Goal: Check status: Check status

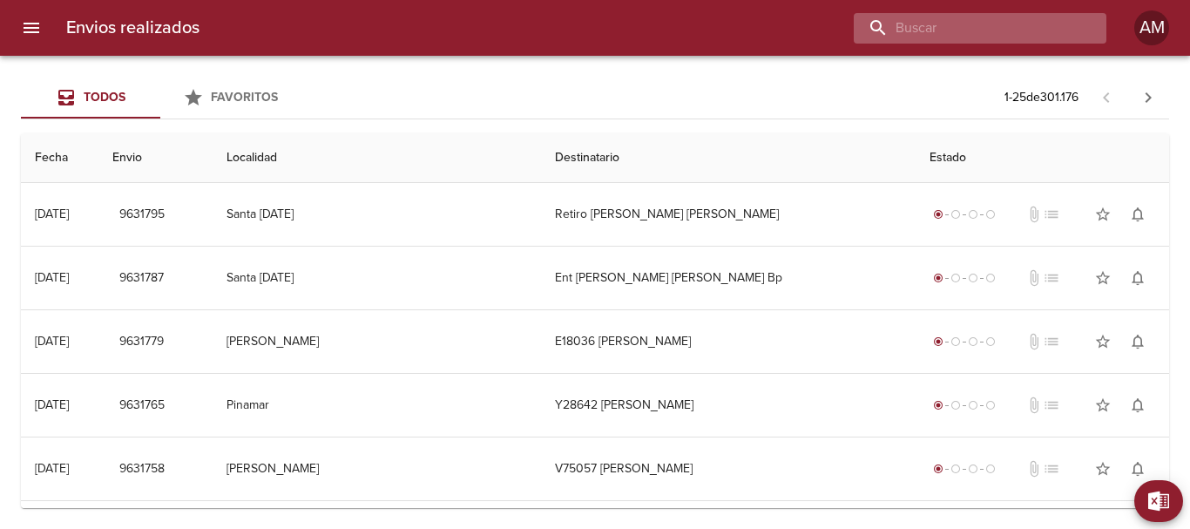
click at [1007, 24] on input "buscar" at bounding box center [964, 28] width 223 height 30
type input "273943"
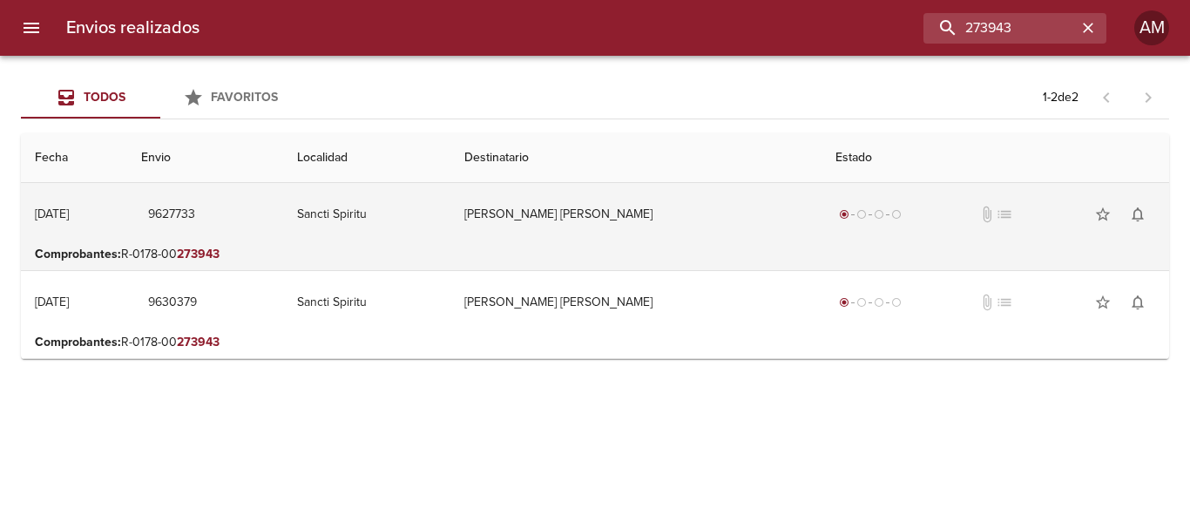
click at [605, 215] on td "[PERSON_NAME] [PERSON_NAME]" at bounding box center [635, 214] width 371 height 63
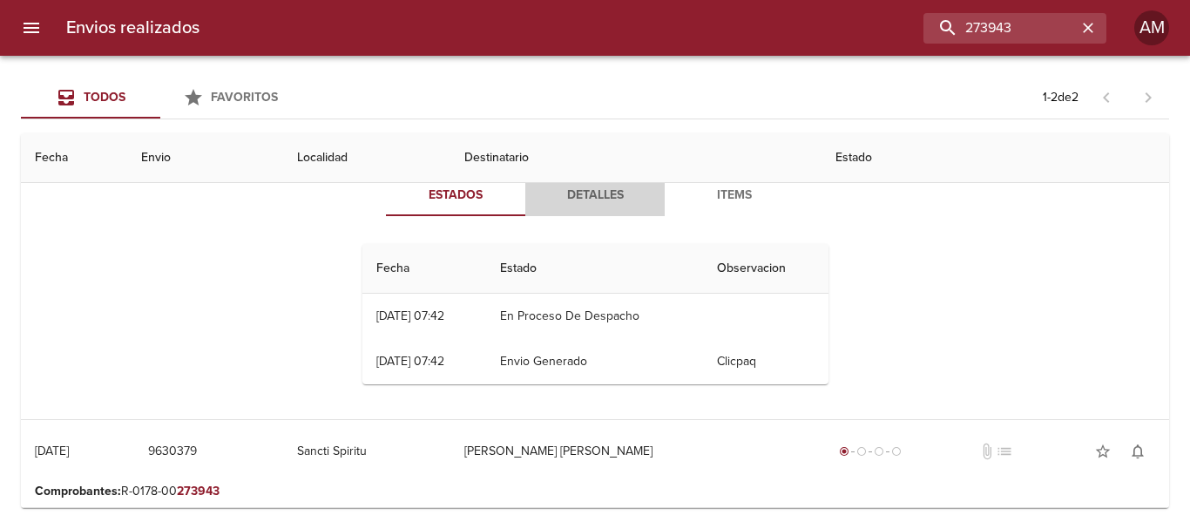
drag, startPoint x: 580, startPoint y: 206, endPoint x: 590, endPoint y: 199, distance: 12.6
click at [582, 205] on button "Detalles" at bounding box center [594, 195] width 139 height 42
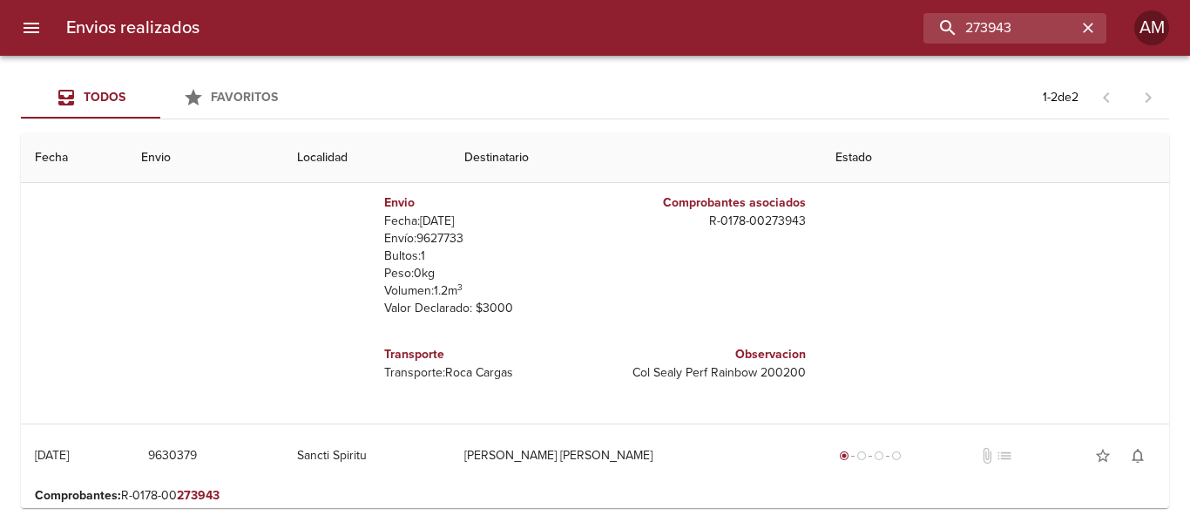
scroll to position [295, 0]
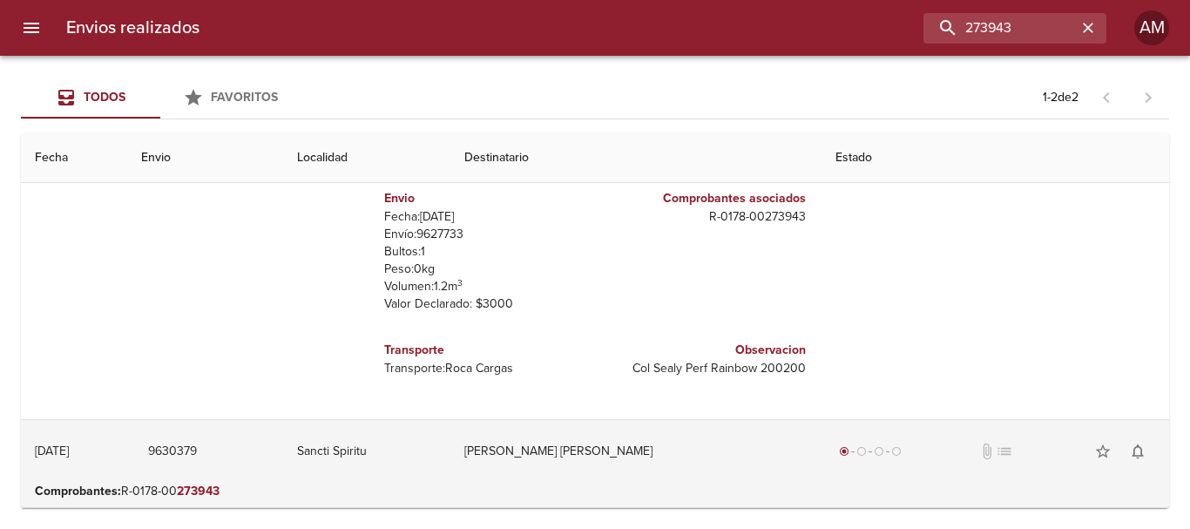
click at [578, 447] on td "[PERSON_NAME] [PERSON_NAME]" at bounding box center [635, 451] width 371 height 63
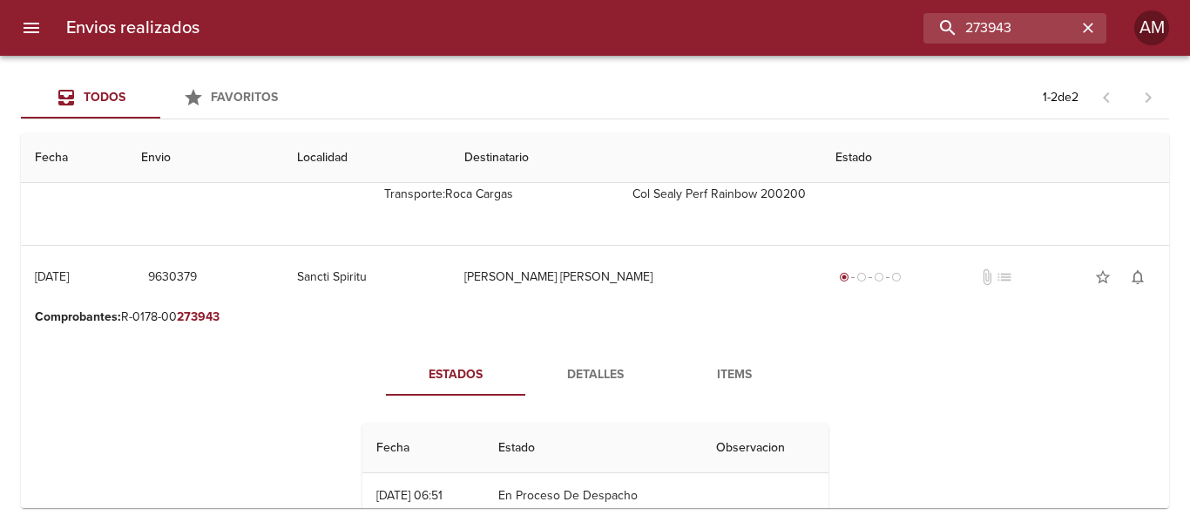
click at [579, 370] on span "Detalles" at bounding box center [595, 375] width 118 height 22
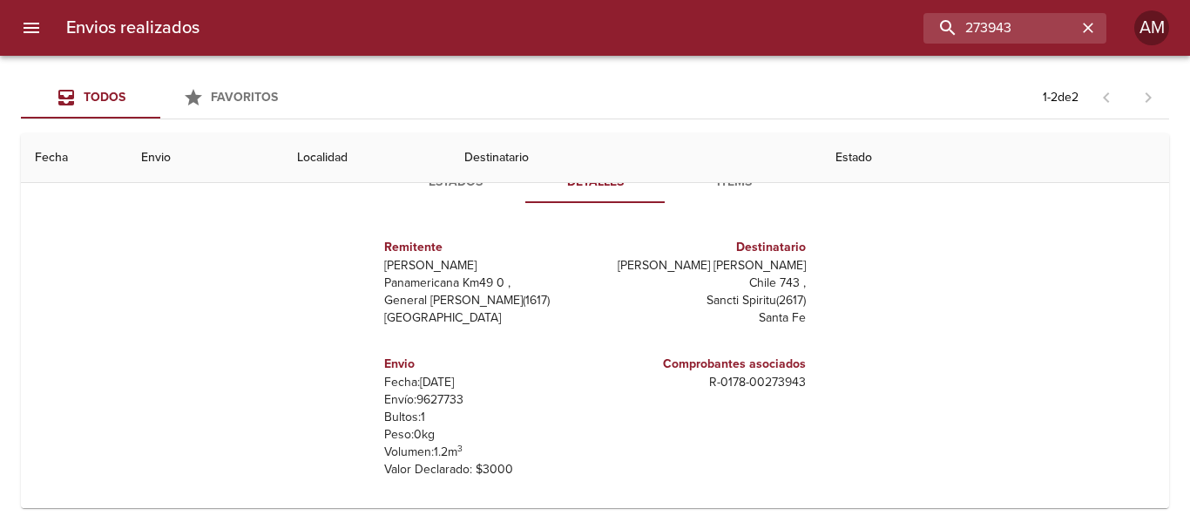
scroll to position [0, 0]
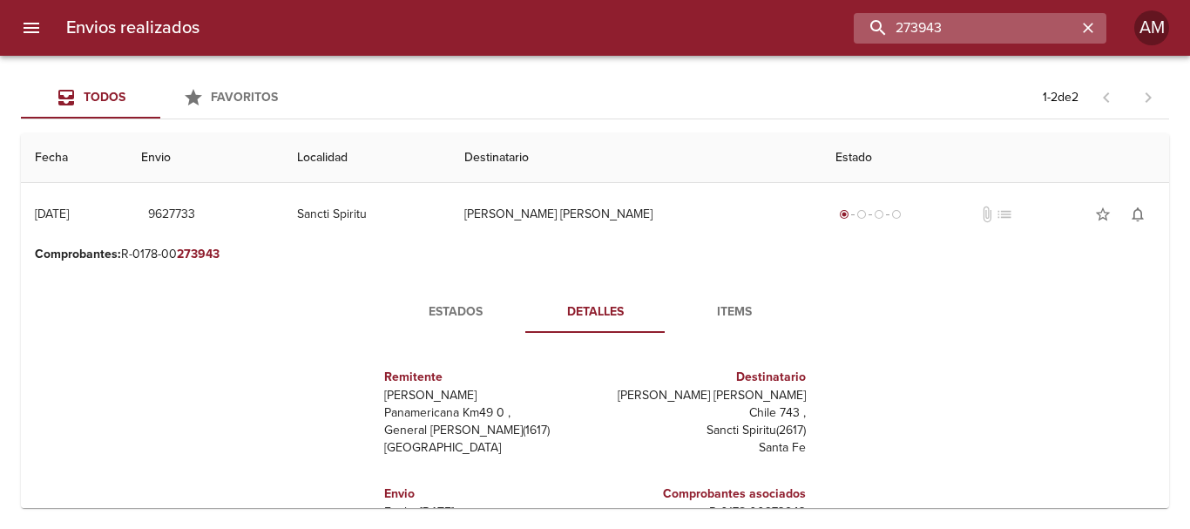
click at [1027, 18] on input "273943" at bounding box center [964, 28] width 223 height 30
drag, startPoint x: 1029, startPoint y: 21, endPoint x: 1044, endPoint y: 24, distance: 15.2
click at [1030, 21] on input "273943" at bounding box center [964, 28] width 223 height 30
click at [1020, 21] on input "273943" at bounding box center [964, 28] width 223 height 30
click at [1019, 21] on input "273943" at bounding box center [964, 28] width 223 height 30
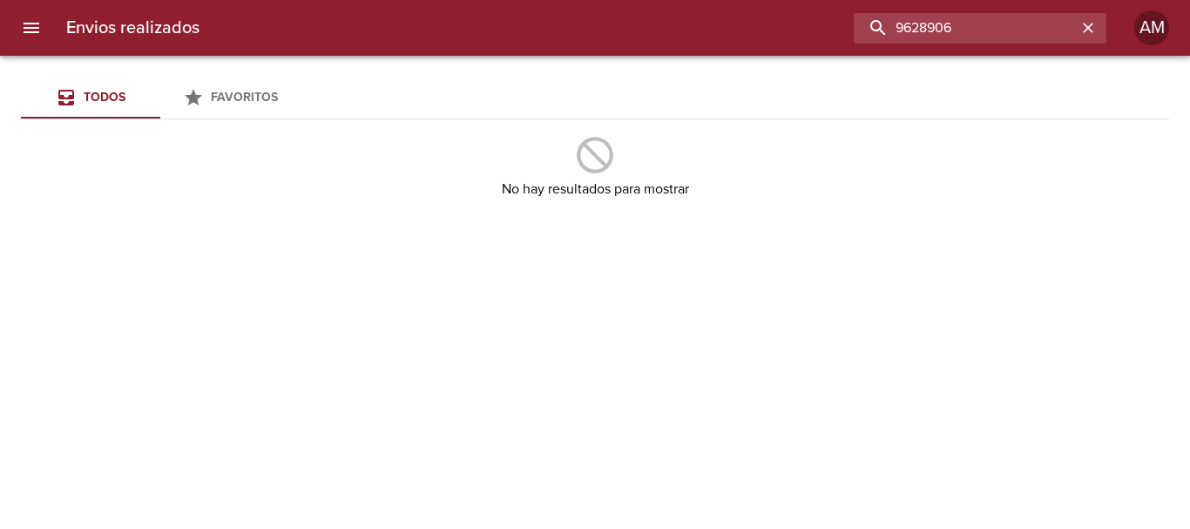
type input "9628906"
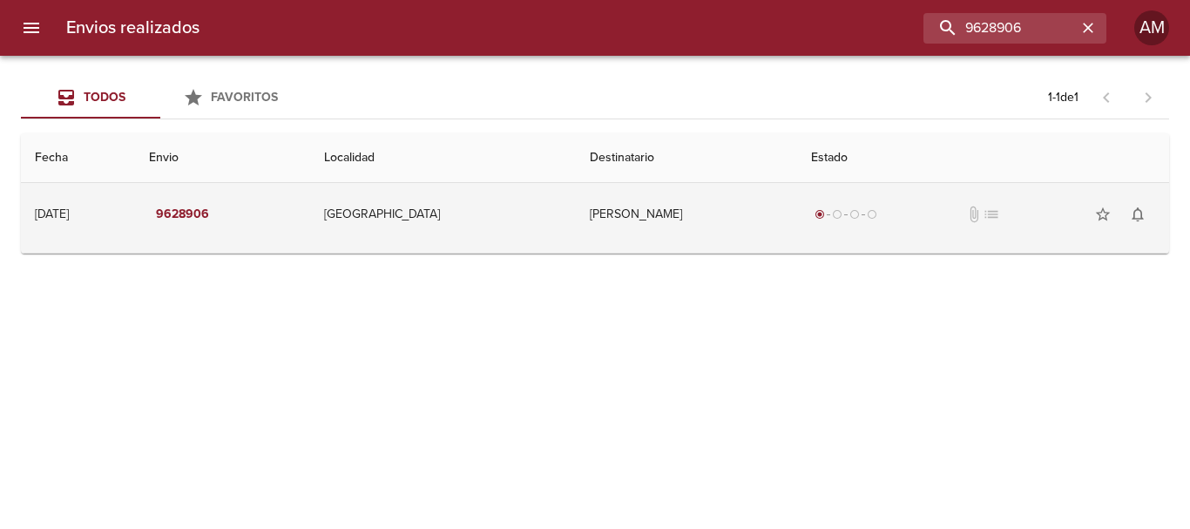
click at [610, 201] on td "[PERSON_NAME]" at bounding box center [686, 214] width 221 height 63
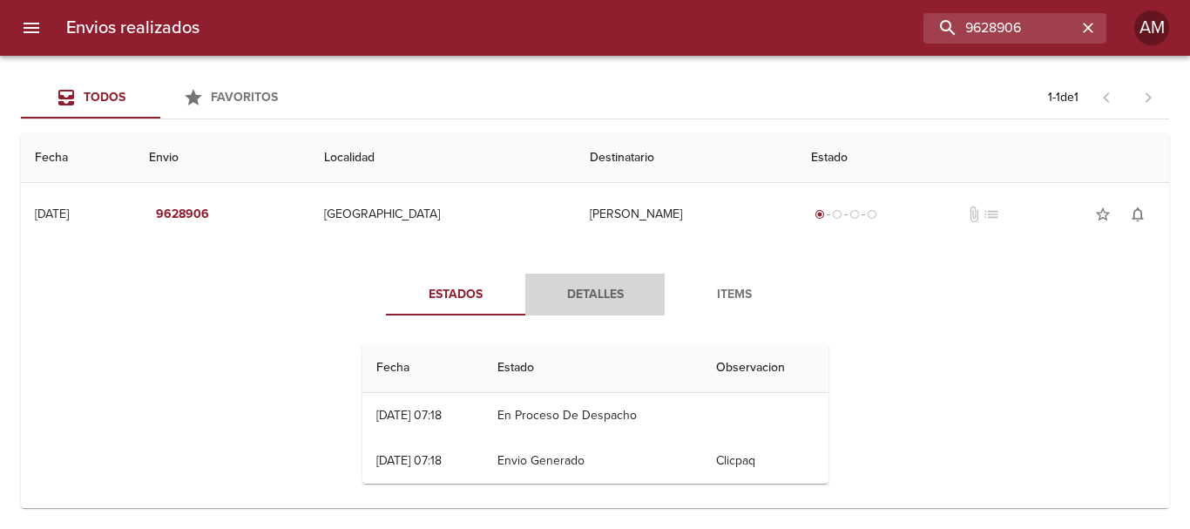
click at [602, 289] on span "Detalles" at bounding box center [595, 295] width 118 height 22
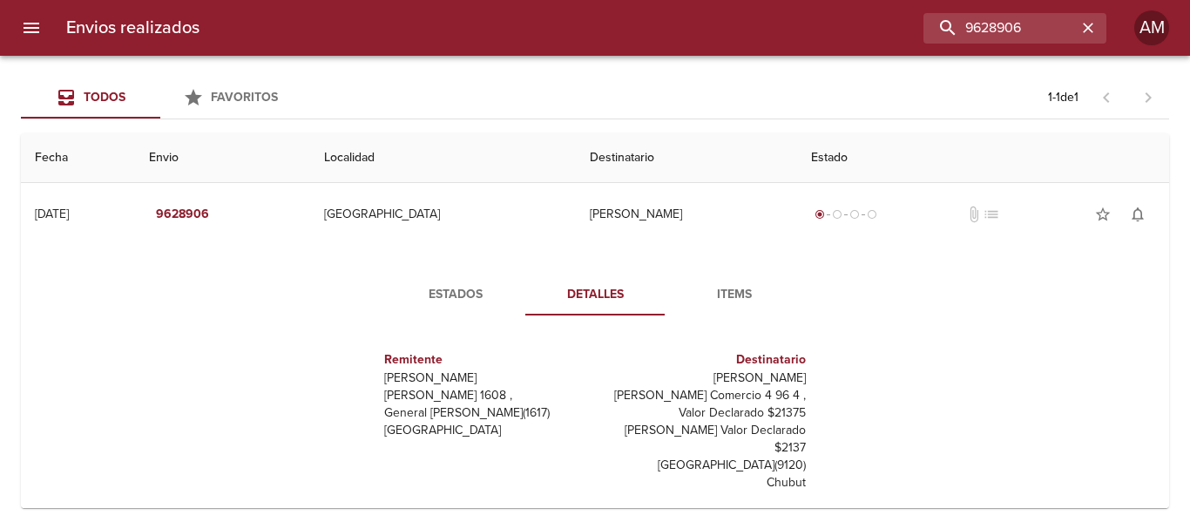
click at [729, 293] on span "Items" at bounding box center [734, 295] width 118 height 22
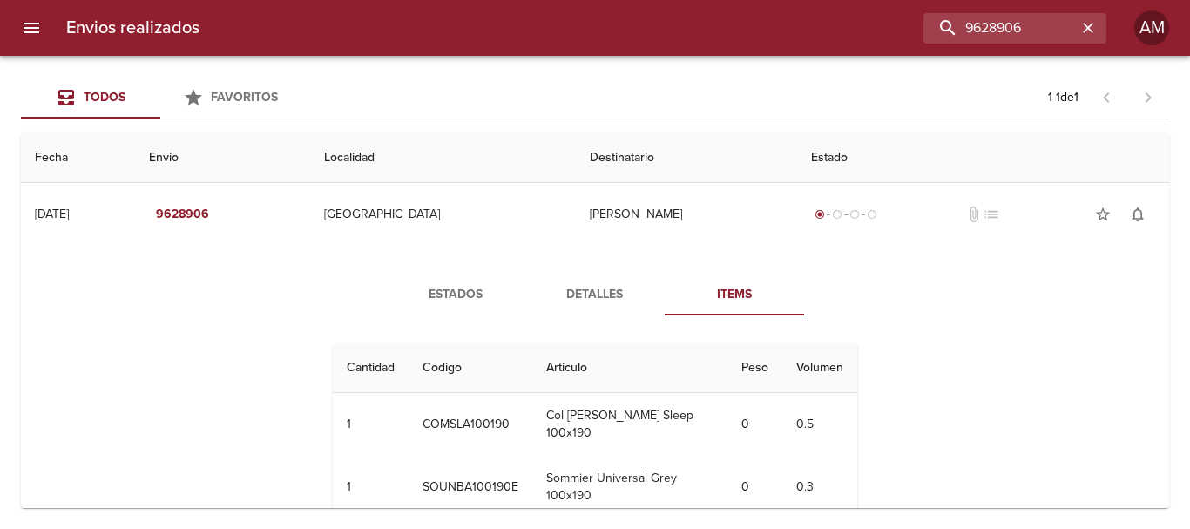
scroll to position [29, 0]
